Goal: Obtain resource: Download file/media

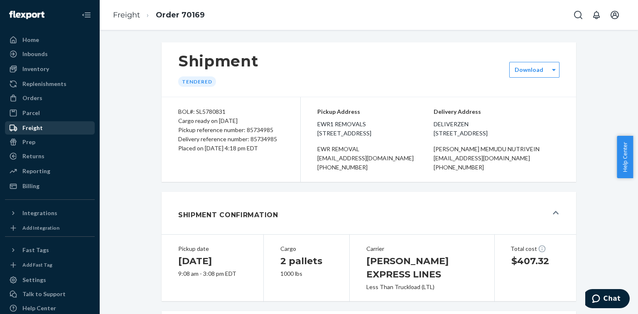
click at [34, 130] on div "Freight" at bounding box center [32, 128] width 20 height 8
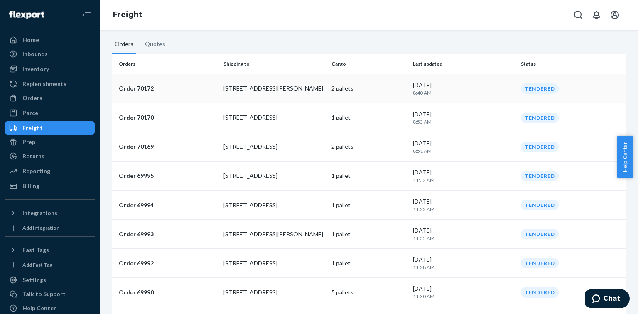
scroll to position [66, 0]
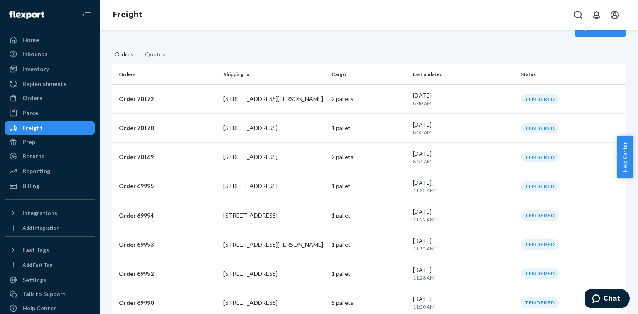
click at [458, 162] on p "8:51 AM" at bounding box center [463, 161] width 101 height 7
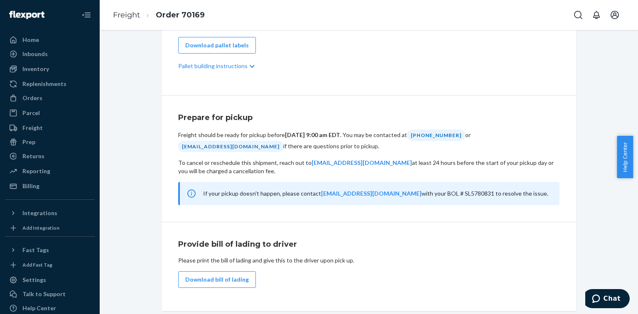
scroll to position [399, 0]
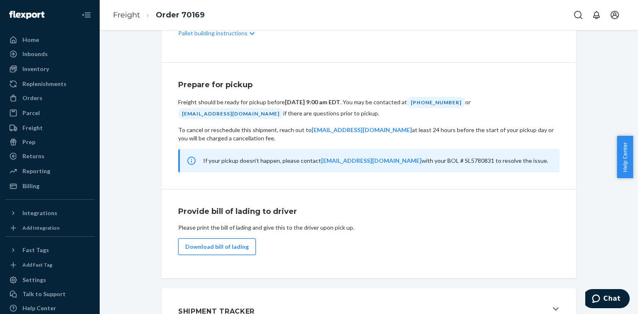
click at [214, 255] on button "Download bill of lading" at bounding box center [217, 246] width 78 height 17
click at [210, 255] on button "Download bill of lading" at bounding box center [217, 246] width 78 height 17
click at [37, 123] on div "Freight" at bounding box center [50, 128] width 88 height 12
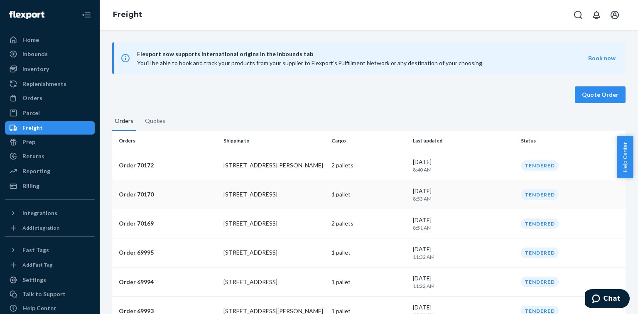
click at [297, 193] on p "[STREET_ADDRESS]" at bounding box center [273, 194] width 101 height 8
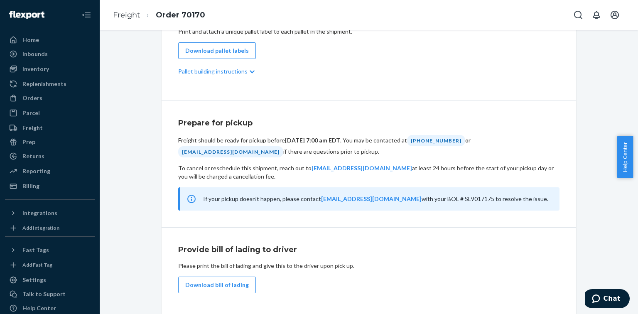
scroll to position [399, 0]
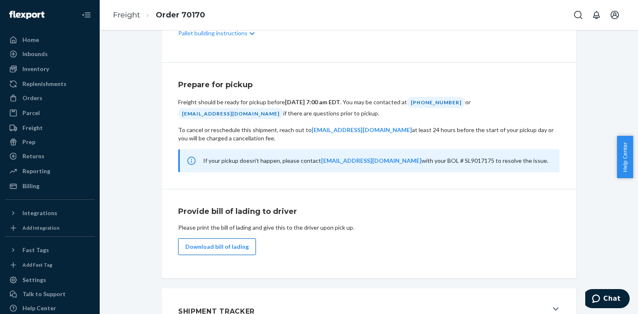
click at [205, 241] on button "Download bill of lading" at bounding box center [217, 246] width 78 height 17
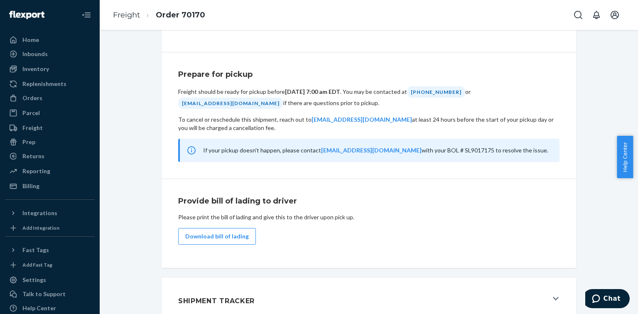
scroll to position [415, 0]
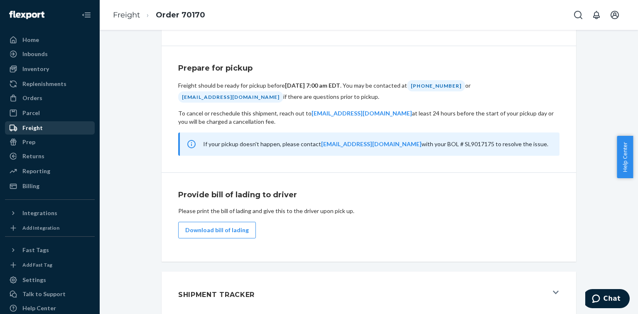
drag, startPoint x: 28, startPoint y: 127, endPoint x: 47, endPoint y: 127, distance: 19.1
click at [28, 127] on div "Freight" at bounding box center [32, 128] width 20 height 8
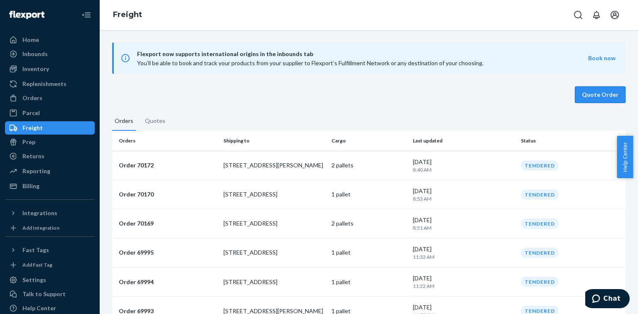
click at [595, 93] on button "Quote Order" at bounding box center [600, 94] width 51 height 17
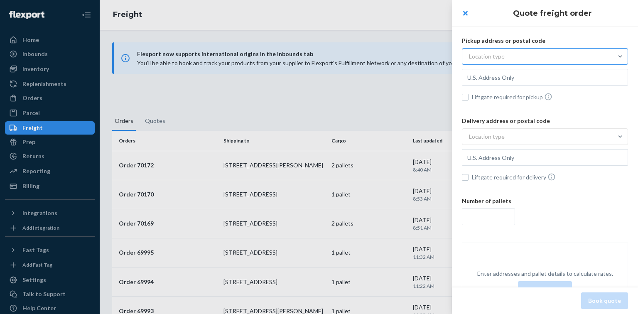
click at [529, 51] on div "Location type" at bounding box center [537, 56] width 150 height 15
click at [428, 56] on input "Location type" at bounding box center [428, 56] width 0 height 0
drag, startPoint x: 428, startPoint y: 87, endPoint x: 406, endPoint y: 110, distance: 31.4
click at [426, 87] on div at bounding box center [319, 157] width 638 height 314
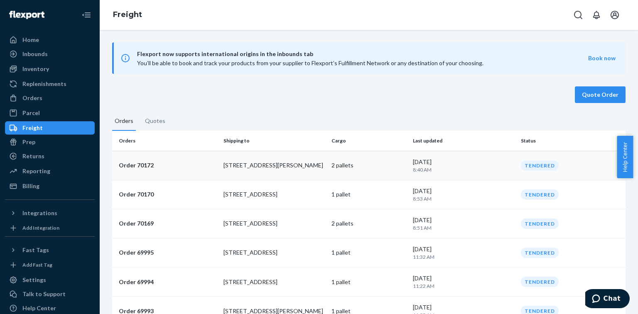
click at [367, 166] on p "2 pallets" at bounding box center [368, 165] width 74 height 8
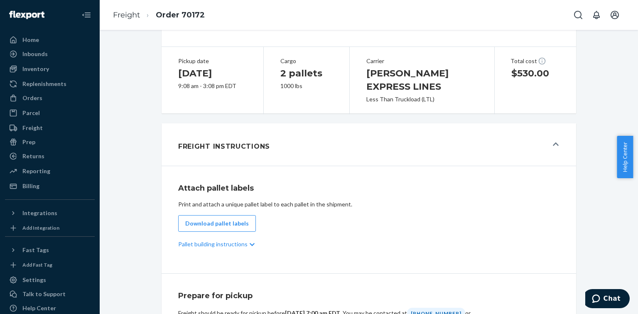
scroll to position [199, 0]
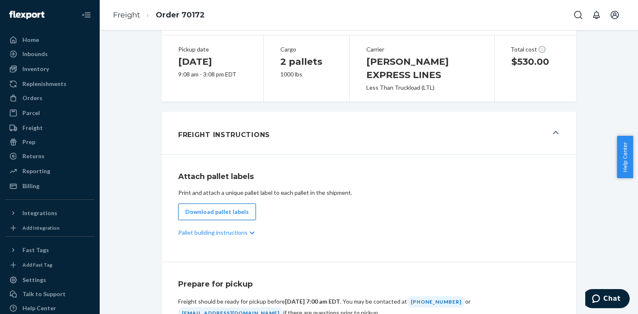
click at [204, 211] on button "Download pallet labels" at bounding box center [217, 211] width 78 height 17
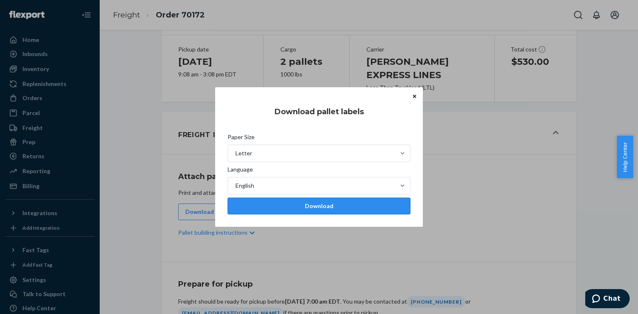
click at [321, 206] on div "Download" at bounding box center [319, 206] width 169 height 8
click at [412, 96] on button "Close" at bounding box center [414, 95] width 8 height 9
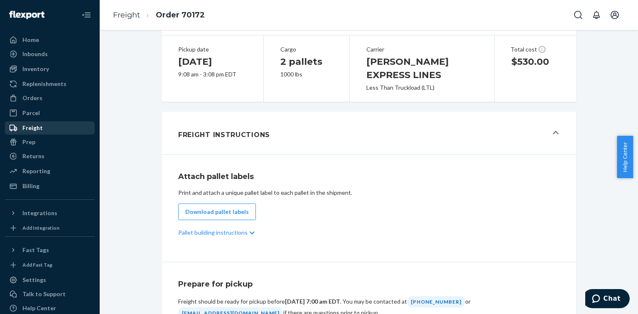
click at [32, 126] on div "Freight" at bounding box center [32, 128] width 20 height 8
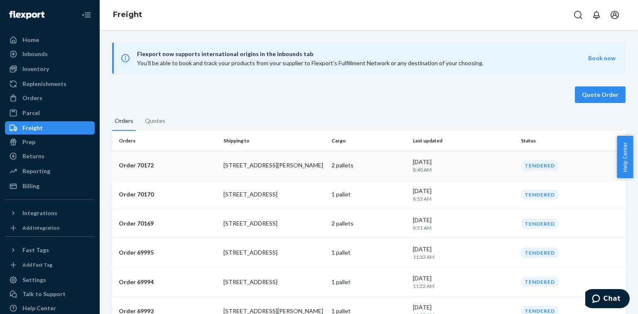
click at [295, 164] on p "[STREET_ADDRESS][PERSON_NAME]" at bounding box center [273, 165] width 101 height 8
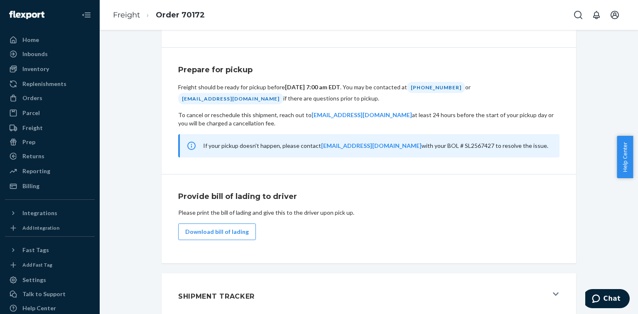
scroll to position [415, 0]
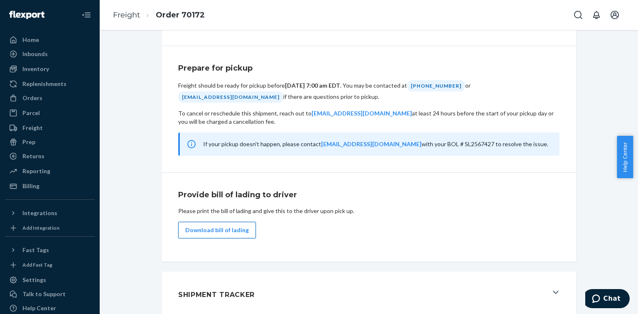
click at [204, 226] on button "Download bill of lading" at bounding box center [217, 230] width 78 height 17
